Goal: Check status: Check status

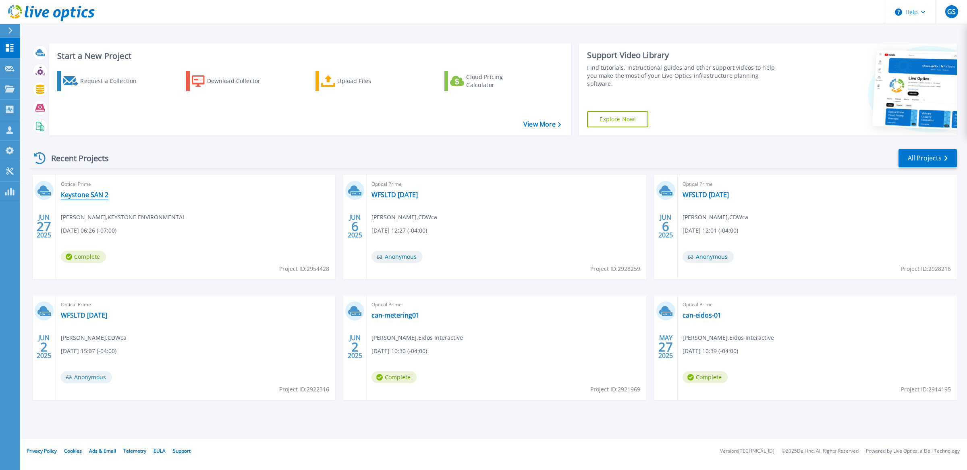
click at [74, 194] on link "Keystone SAN 2" at bounding box center [85, 195] width 48 height 8
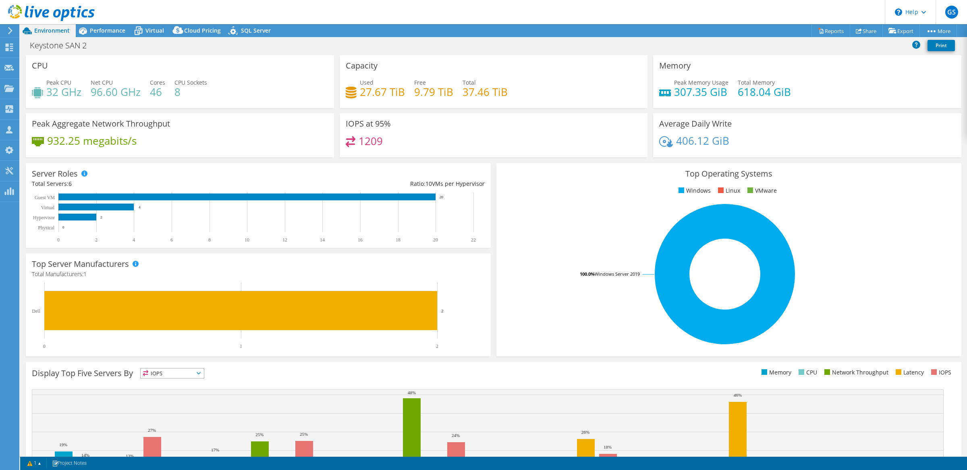
select select "Canada"
select select "CAD"
drag, startPoint x: 358, startPoint y: 138, endPoint x: 402, endPoint y: 140, distance: 44.0
click at [402, 140] on div "1209" at bounding box center [494, 144] width 296 height 17
drag, startPoint x: 402, startPoint y: 140, endPoint x: 379, endPoint y: 141, distance: 22.6
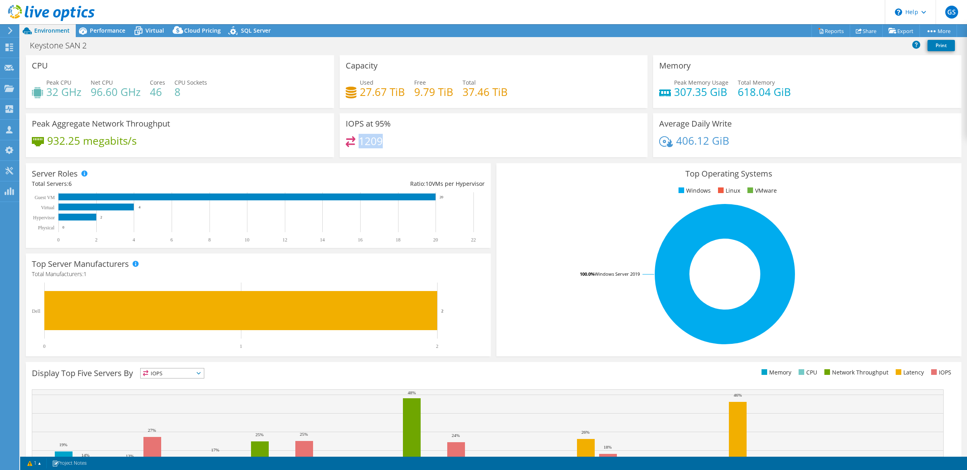
click at [379, 141] on h4 "1209" at bounding box center [371, 141] width 24 height 9
click at [29, 50] on div "Dashboard" at bounding box center [38, 47] width 38 height 20
